Goal: Transaction & Acquisition: Purchase product/service

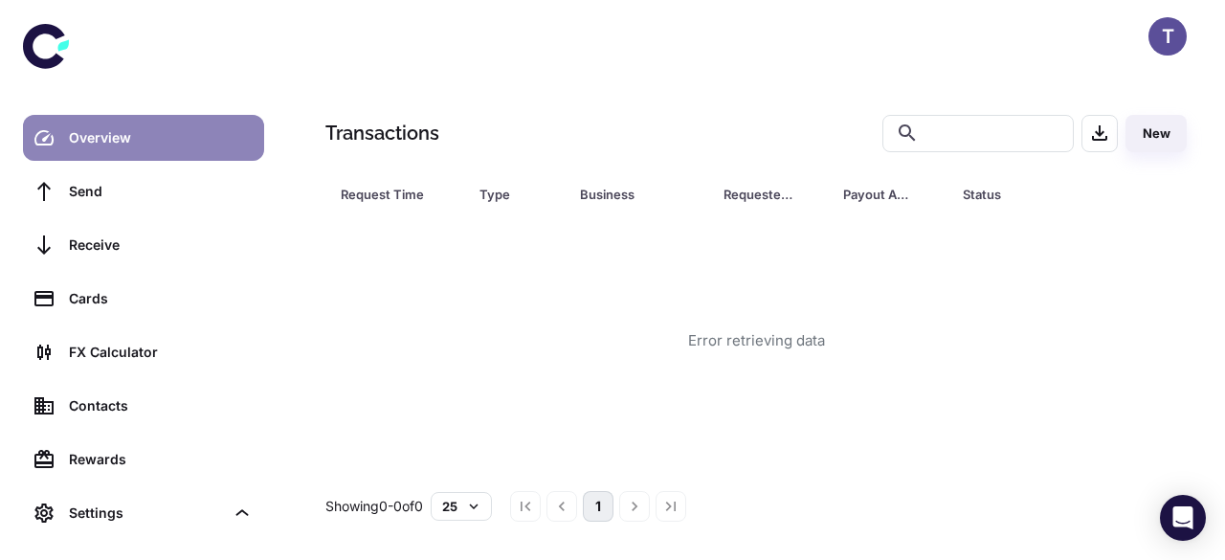
click at [169, 122] on link "Overview" at bounding box center [143, 138] width 241 height 46
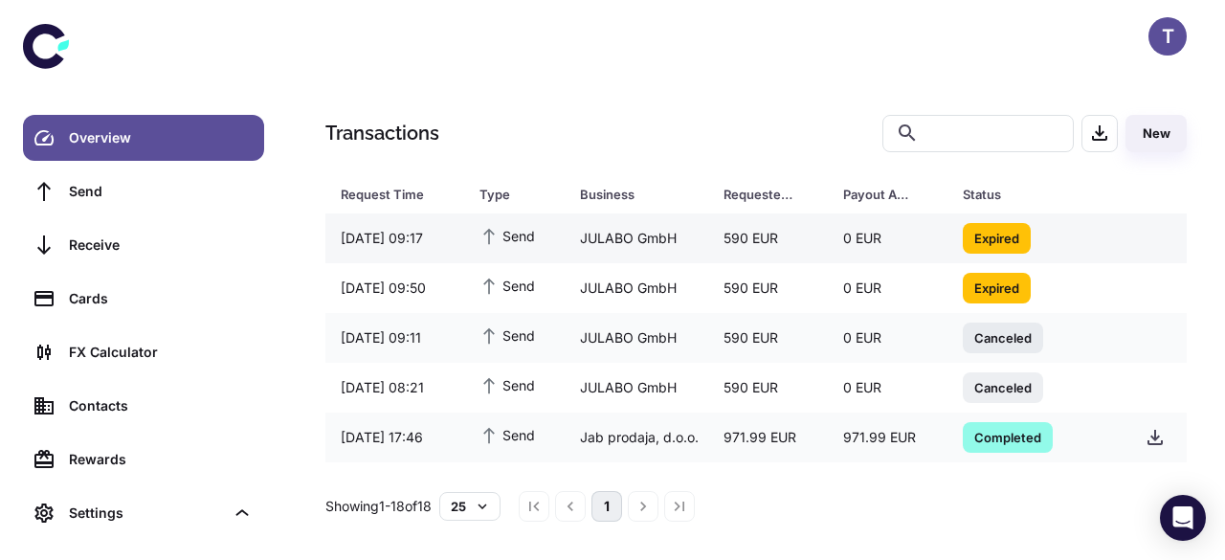
click at [735, 242] on div "590 EUR" at bounding box center [768, 238] width 120 height 36
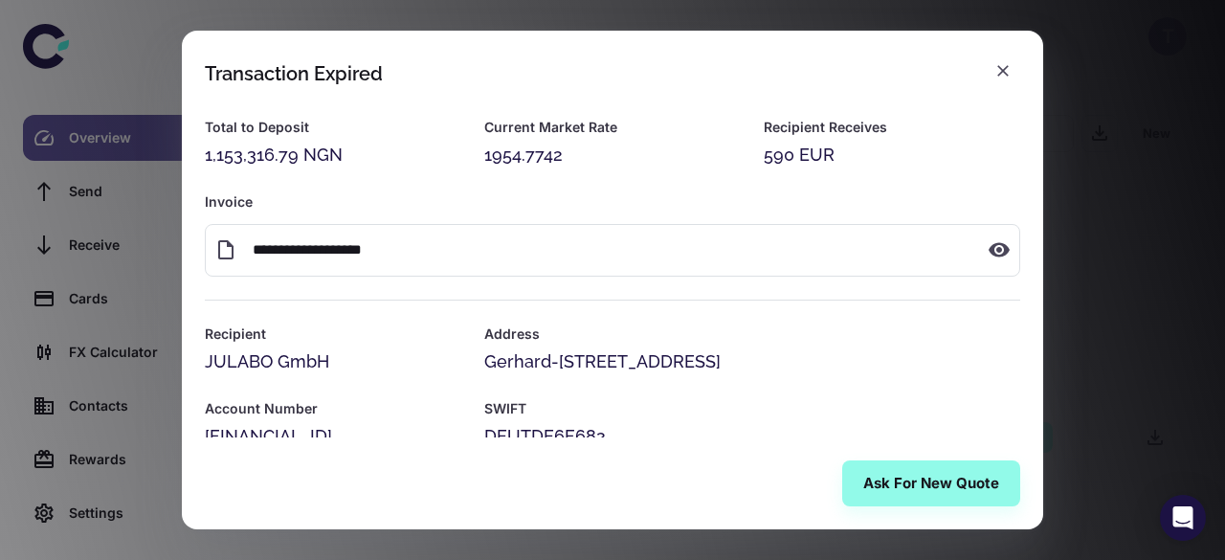
click at [207, 85] on h2 "Transaction Expired" at bounding box center [613, 62] width 862 height 63
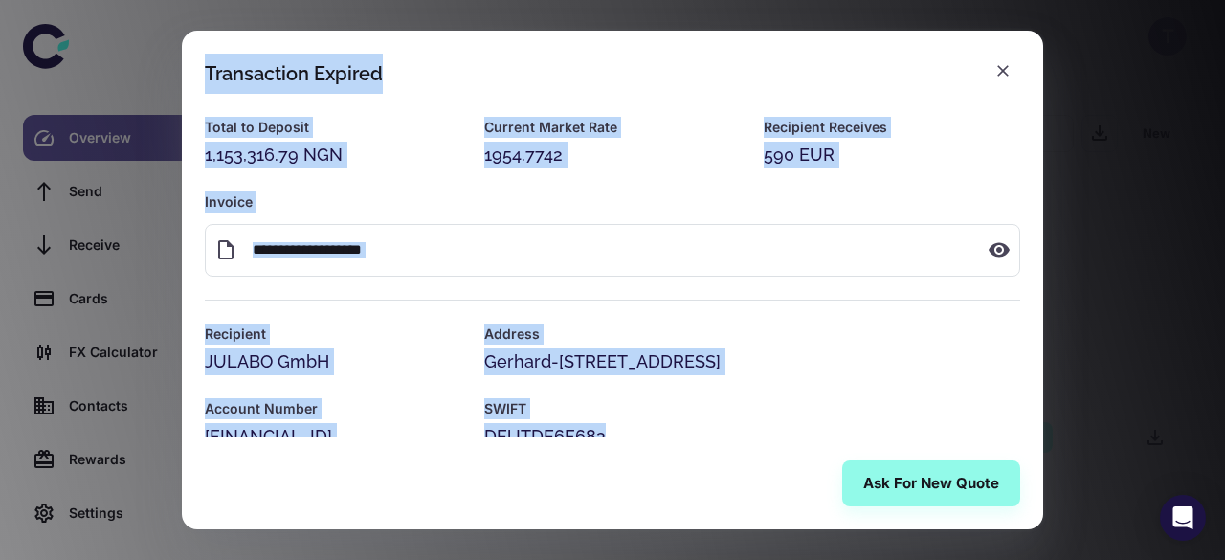
copy body "Transactions ​ ​ New Request Time Type Business Requested Amount Payout Amount …"
click at [1013, 80] on div "Close" at bounding box center [1003, 98] width 45 height 37
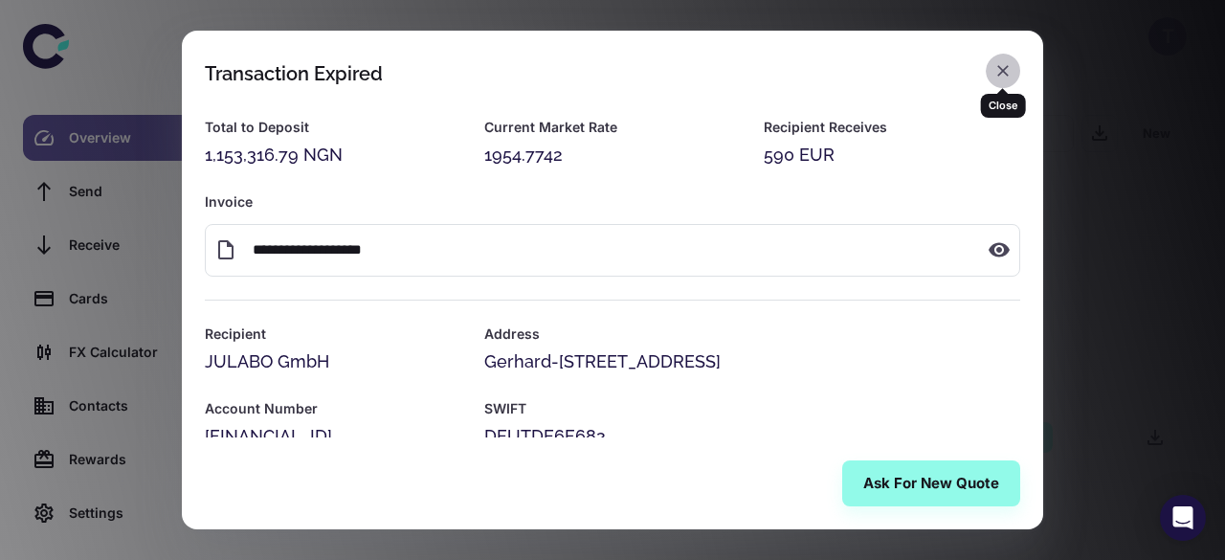
click at [1003, 71] on icon "button" at bounding box center [1003, 70] width 11 height 11
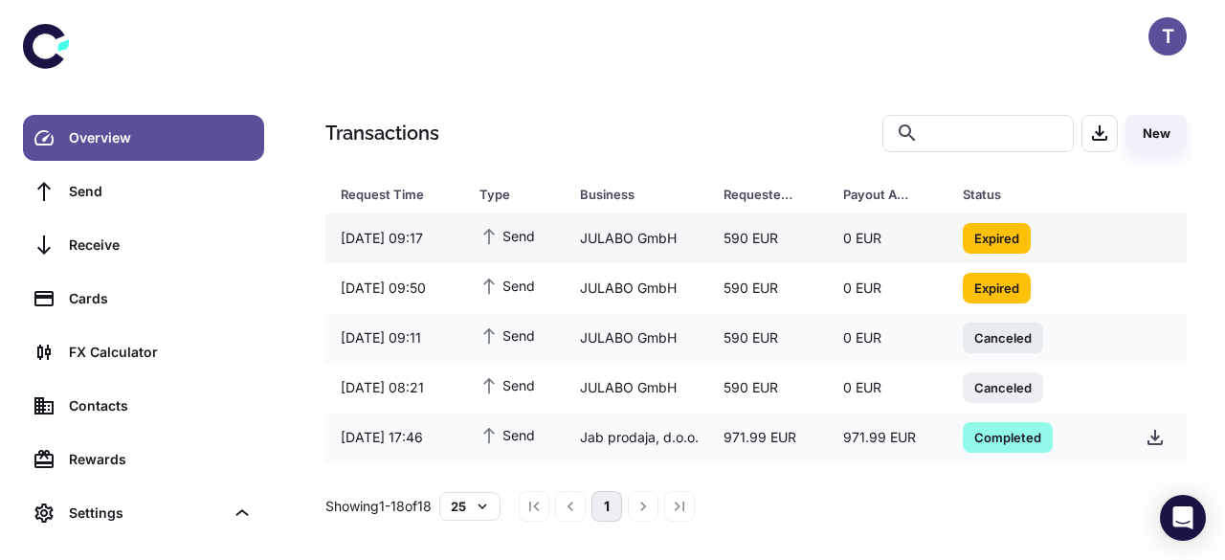
click at [908, 256] on div "0 EUR" at bounding box center [888, 238] width 120 height 36
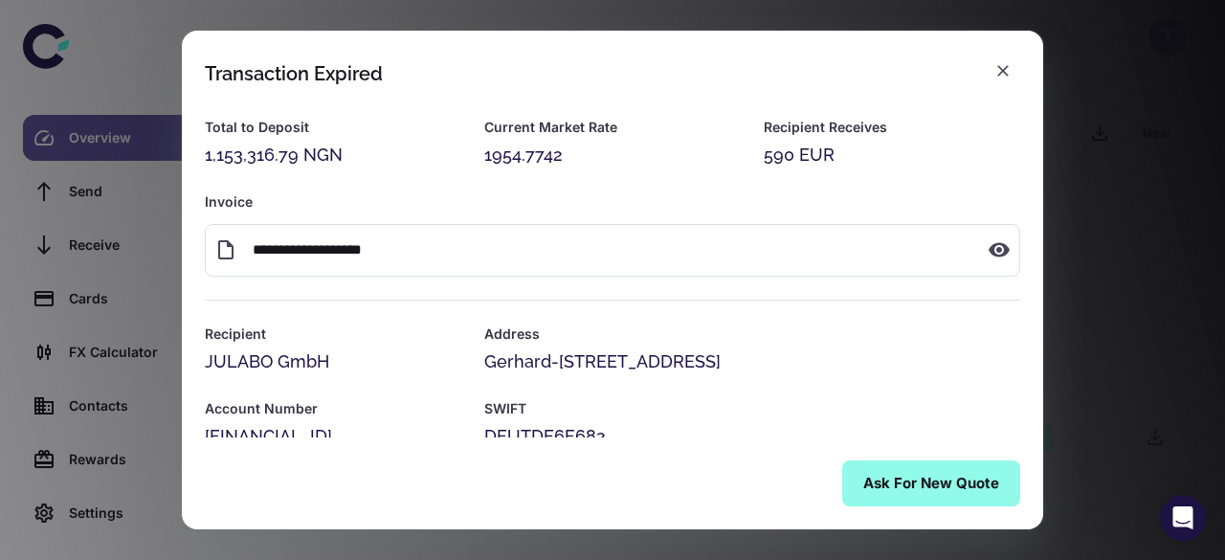
click at [890, 392] on div "SWIFT DEUTDE6F682" at bounding box center [740, 412] width 559 height 75
click at [908, 482] on button "Ask for New Quote" at bounding box center [932, 484] width 178 height 46
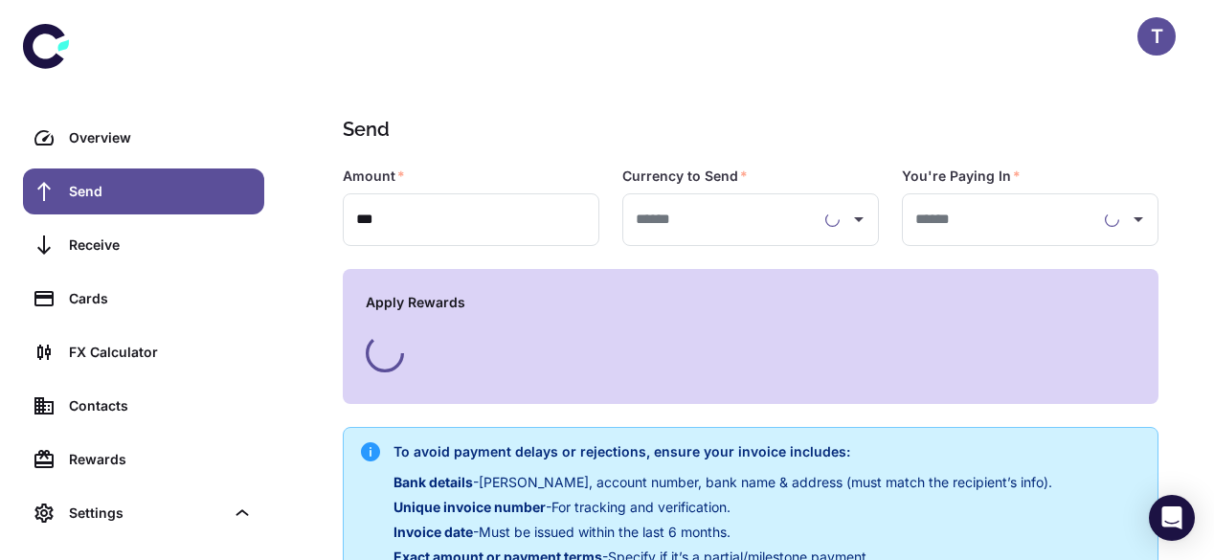
type input "**********"
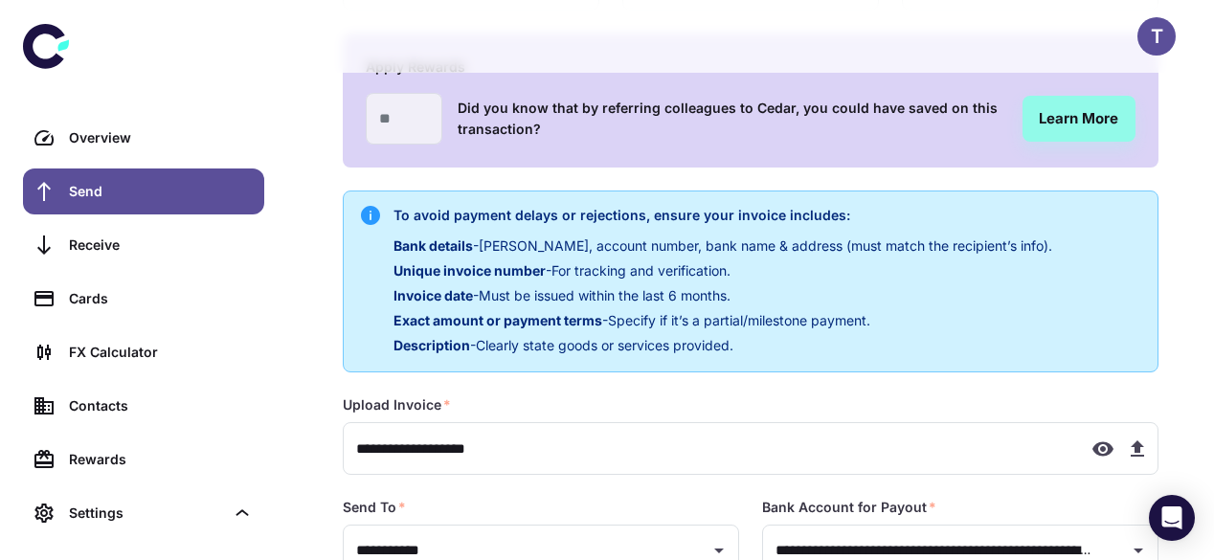
scroll to position [461, 0]
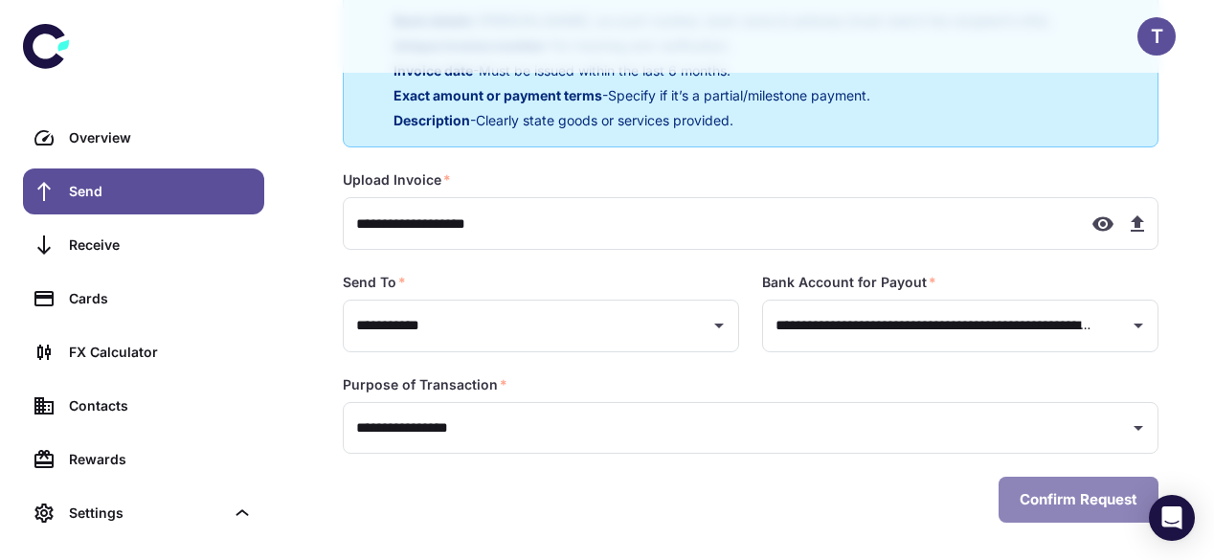
click at [1091, 502] on button "Confirm Request" at bounding box center [1079, 500] width 160 height 46
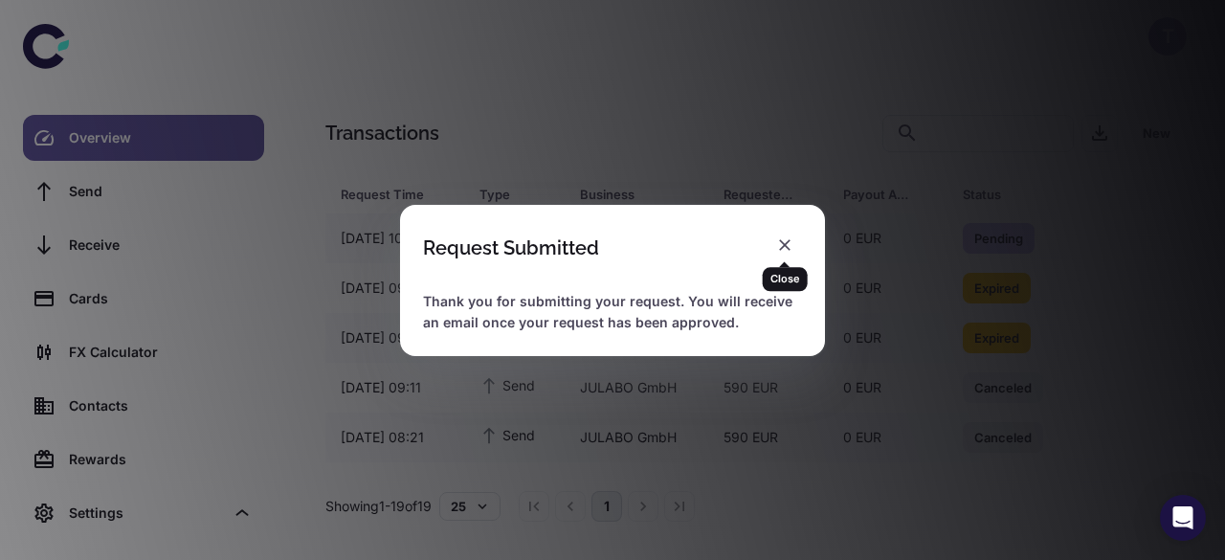
click at [785, 246] on icon "button" at bounding box center [784, 244] width 11 height 11
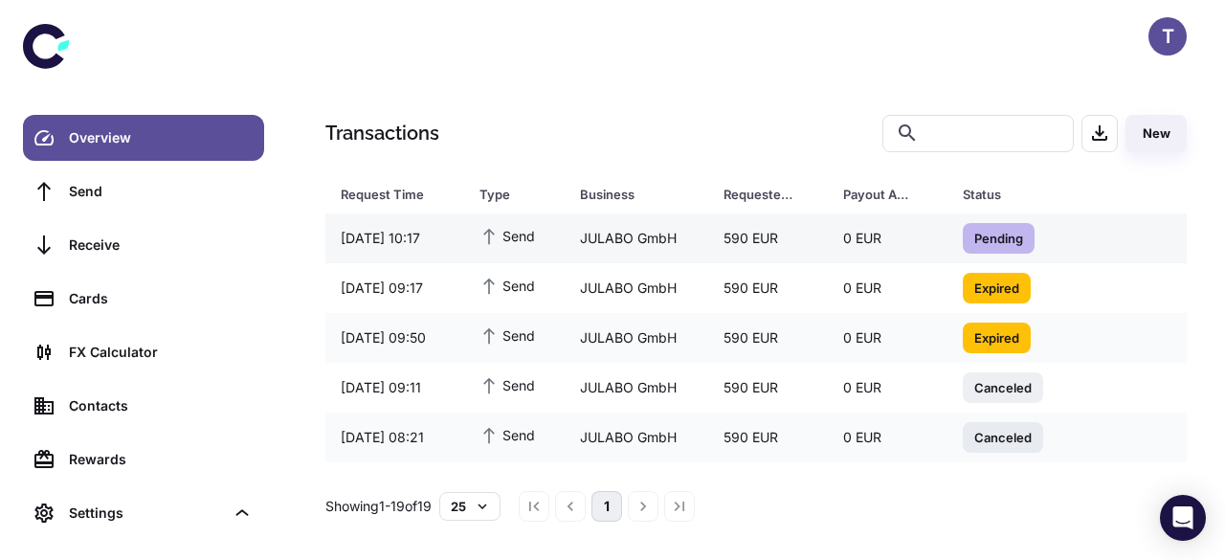
click at [881, 239] on div "0 EUR" at bounding box center [888, 238] width 120 height 36
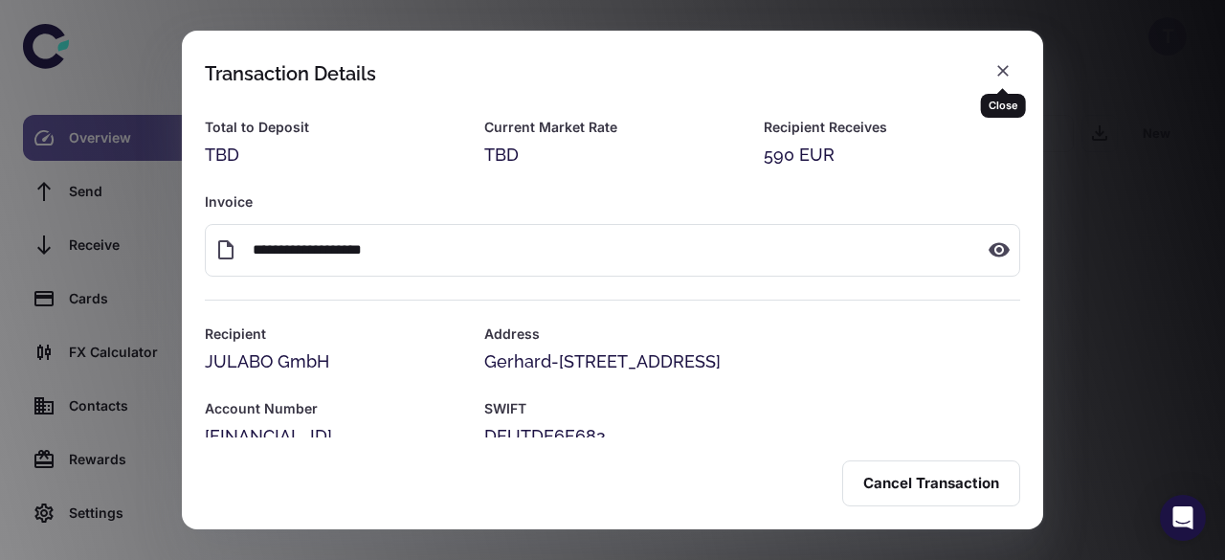
click at [989, 66] on button "button" at bounding box center [1003, 71] width 34 height 34
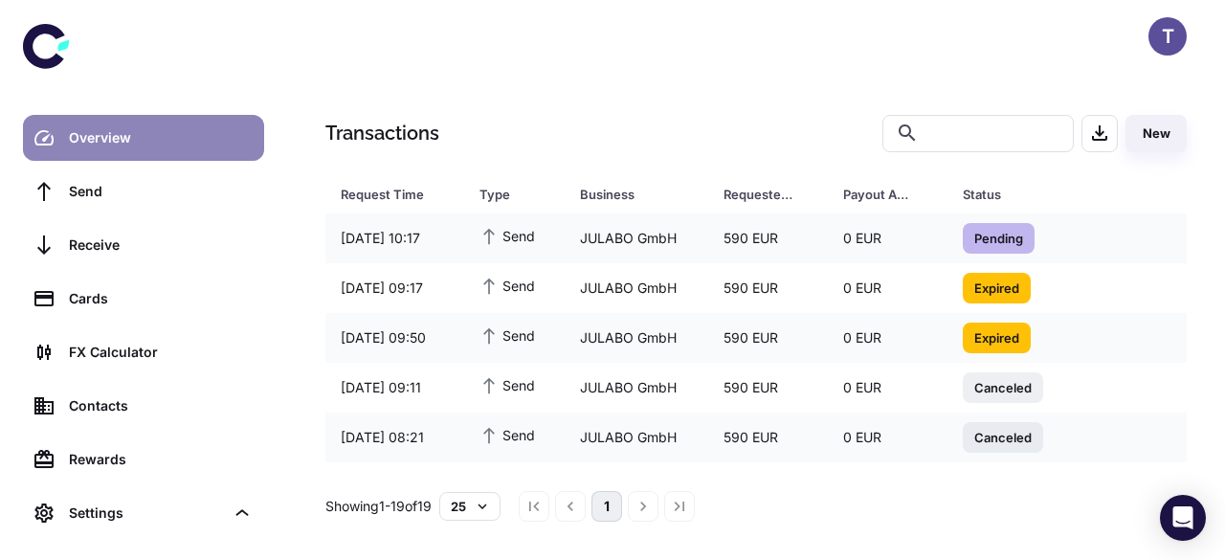
click at [136, 155] on link "Overview" at bounding box center [143, 138] width 241 height 46
click at [212, 160] on link "Overview" at bounding box center [143, 138] width 241 height 46
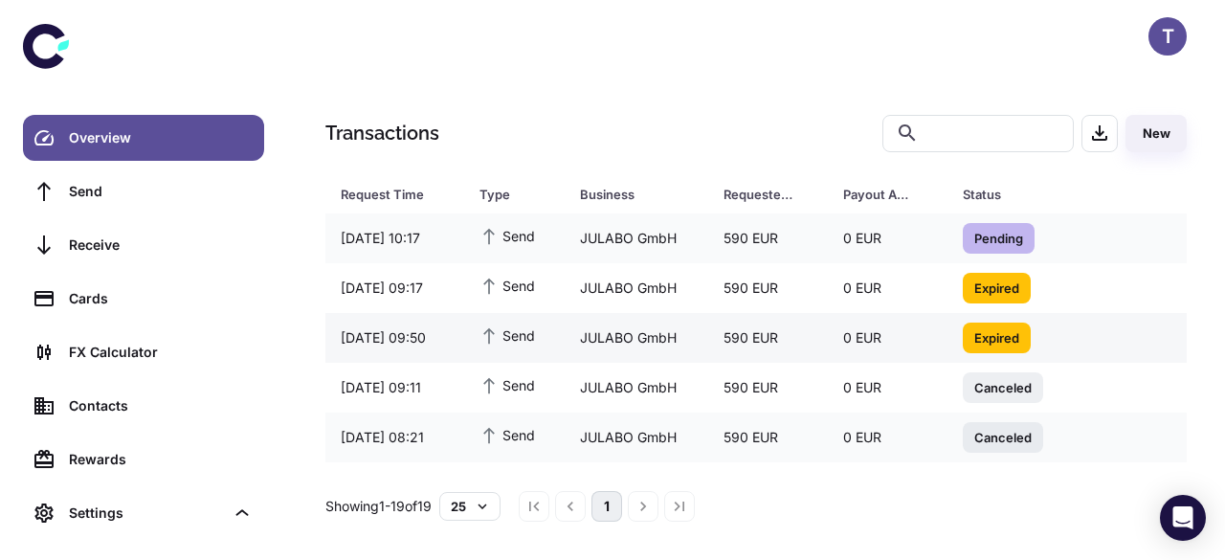
click at [450, 346] on div "15/08/2025 09:50" at bounding box center [395, 338] width 139 height 36
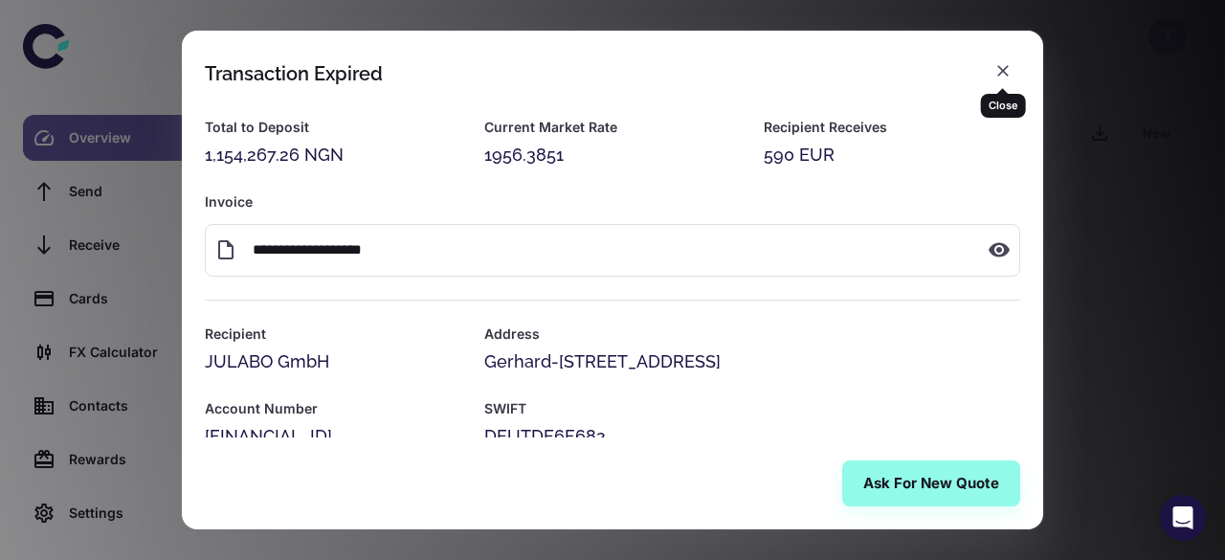
click at [1017, 76] on button "button" at bounding box center [1003, 71] width 34 height 34
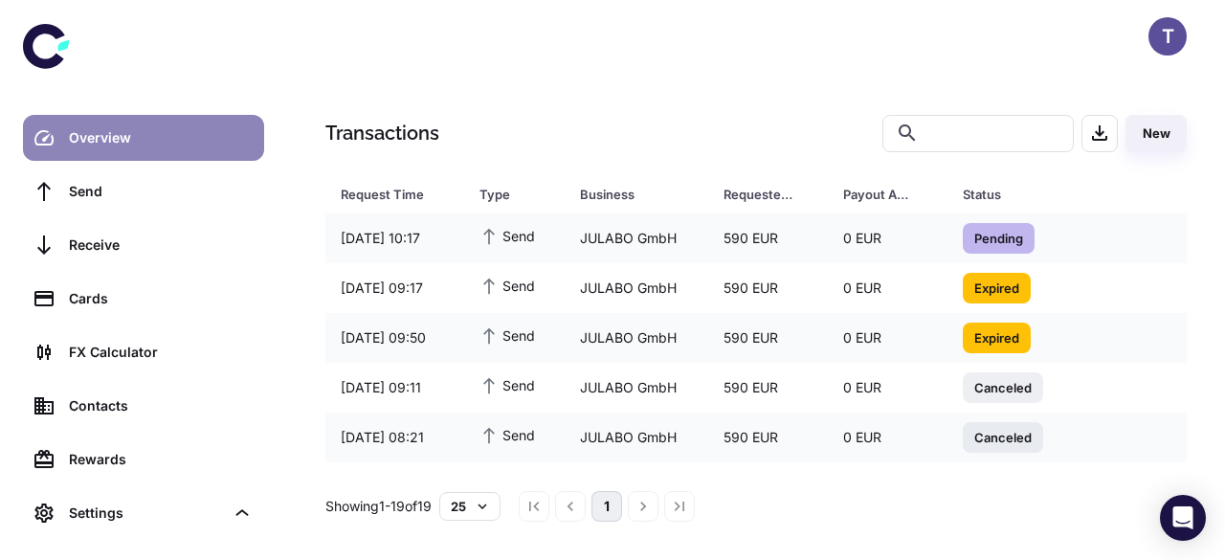
click at [159, 124] on link "Overview" at bounding box center [143, 138] width 241 height 46
click at [157, 126] on link "Overview" at bounding box center [143, 138] width 241 height 46
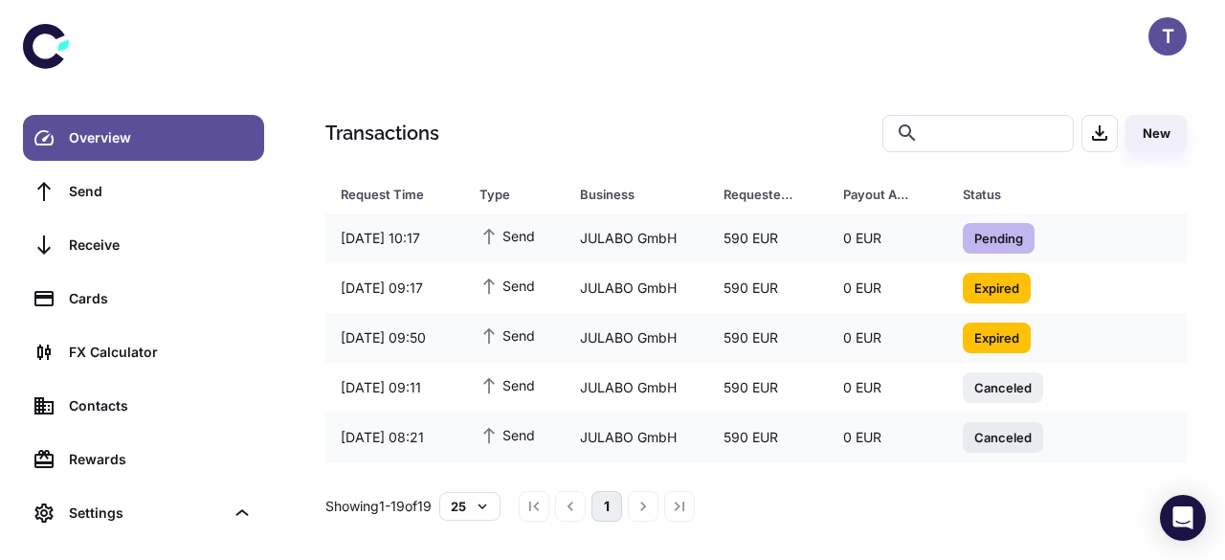
click at [159, 141] on div "Overview" at bounding box center [161, 137] width 184 height 21
click at [436, 237] on div "20/08/2025 10:17" at bounding box center [395, 238] width 139 height 36
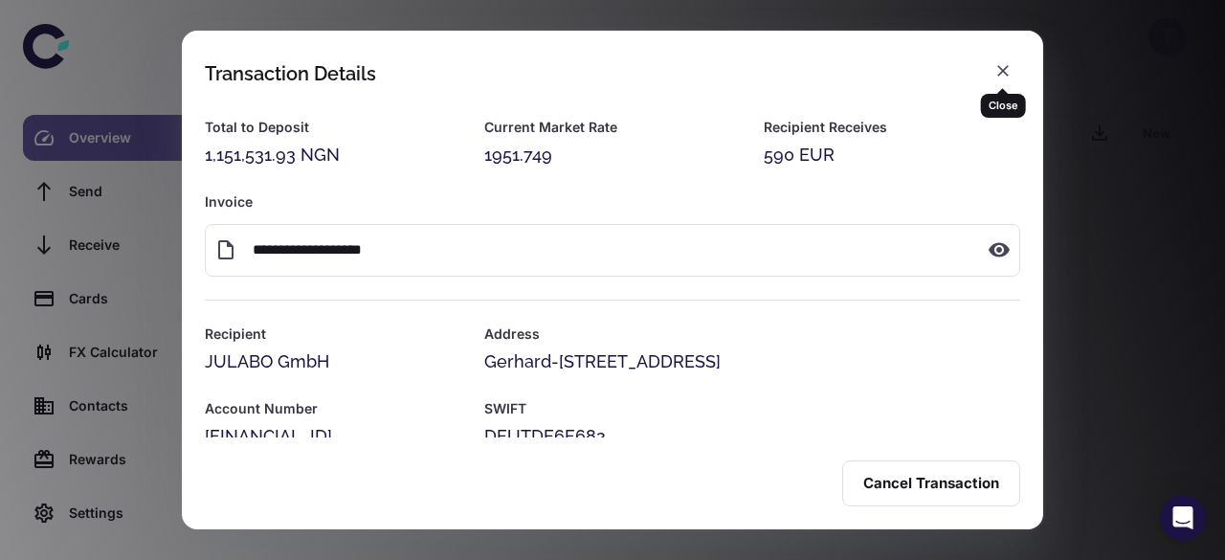
click at [1004, 72] on icon "button" at bounding box center [1003, 70] width 11 height 11
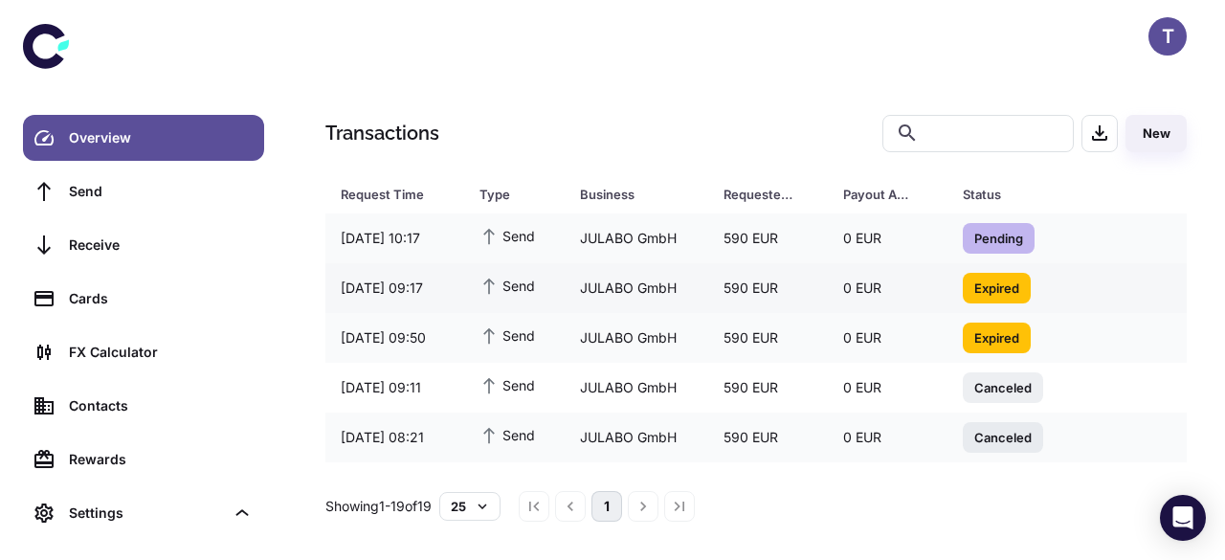
click at [823, 305] on td "590 EUR" at bounding box center [768, 288] width 120 height 50
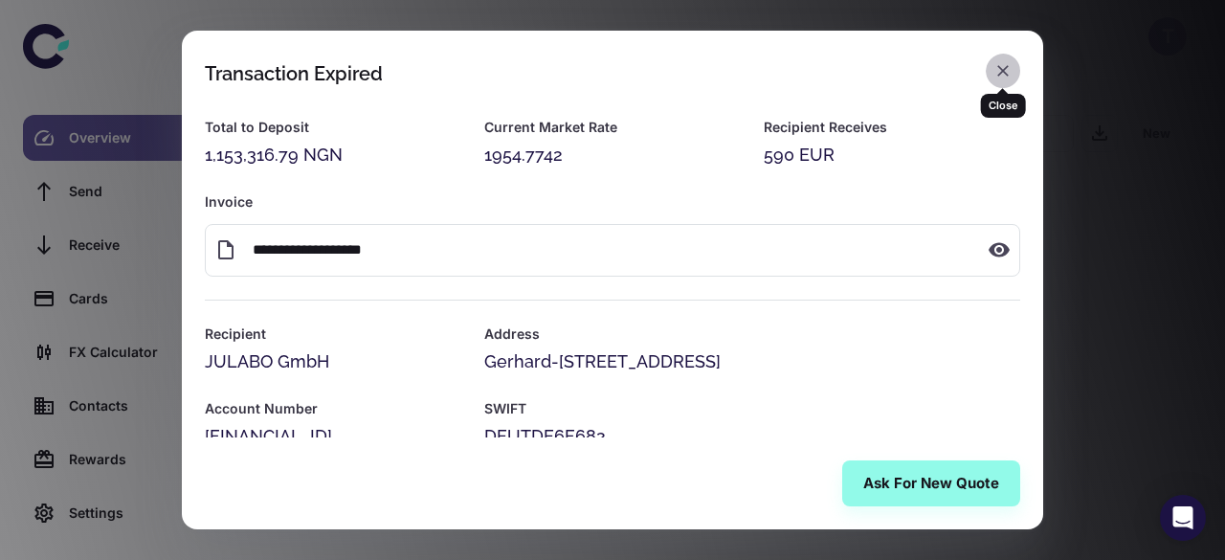
click at [1011, 72] on icon "button" at bounding box center [1003, 70] width 19 height 19
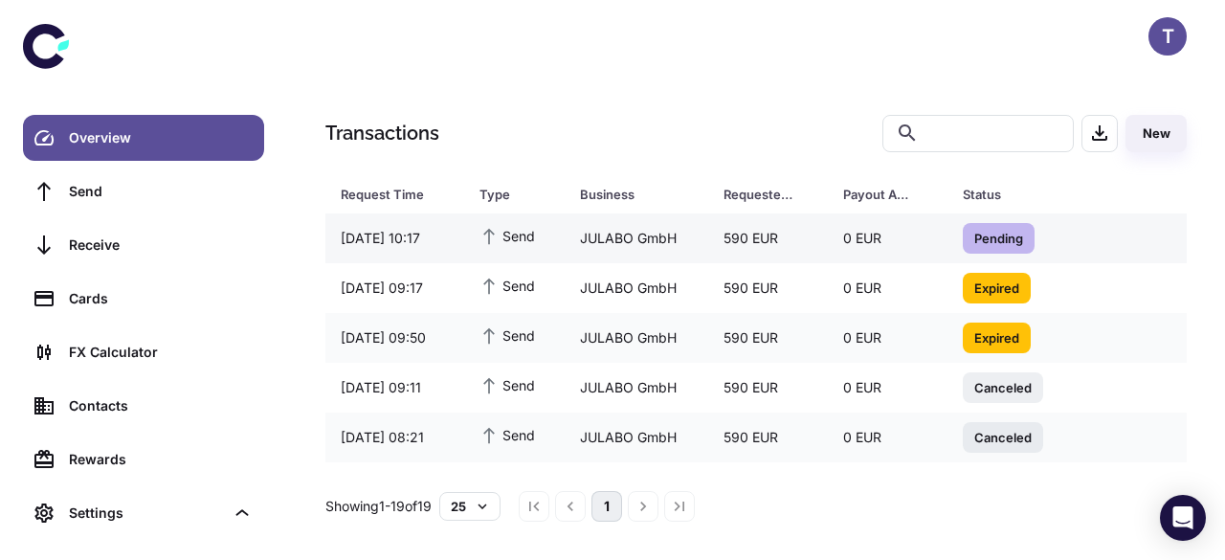
click at [646, 235] on div "JULABO GmbH" at bounding box center [637, 238] width 144 height 36
